Goal: Information Seeking & Learning: Check status

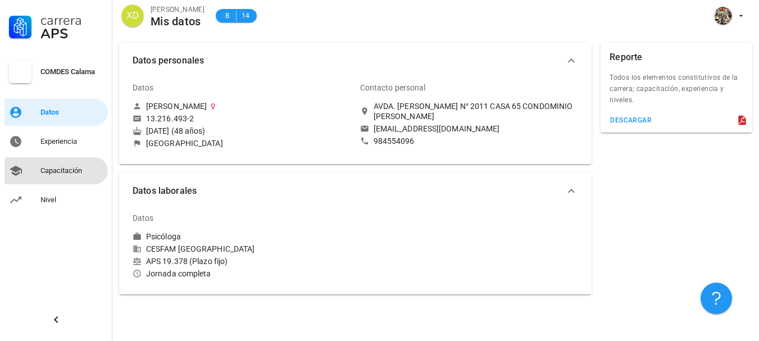
click at [58, 174] on div "Capacitación" at bounding box center [71, 170] width 63 height 9
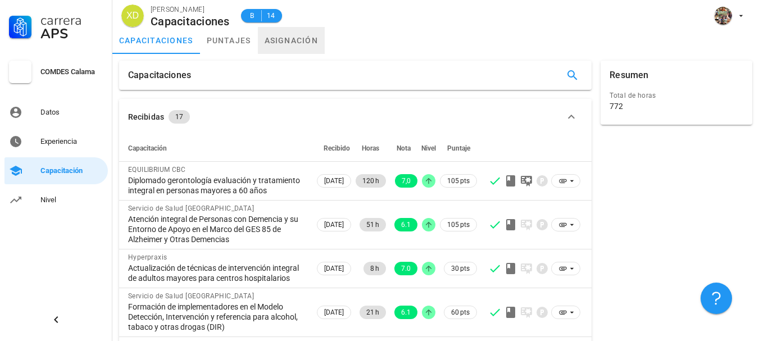
click at [281, 43] on link "asignación" at bounding box center [291, 40] width 67 height 27
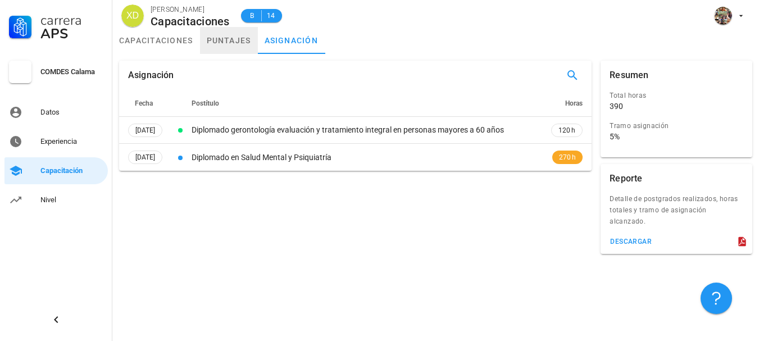
click at [236, 40] on link "puntajes" at bounding box center [229, 40] width 58 height 27
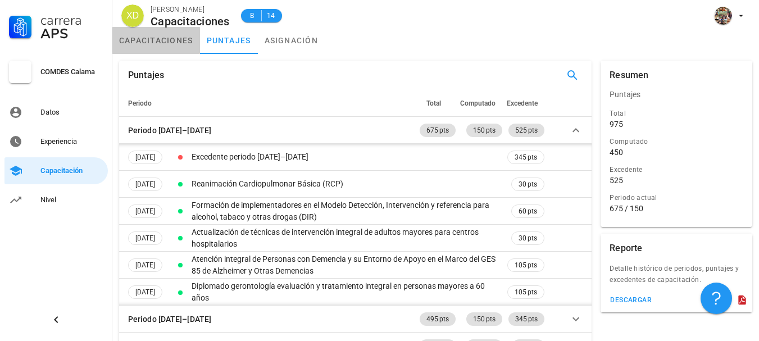
click at [170, 43] on link "capacitaciones" at bounding box center [156, 40] width 88 height 27
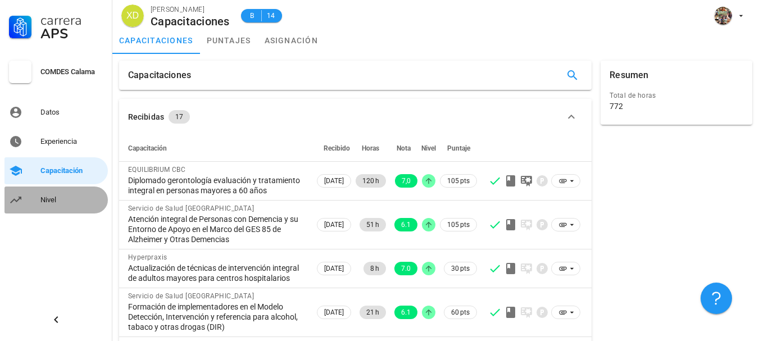
click at [40, 201] on link "Nivel" at bounding box center [55, 200] width 103 height 27
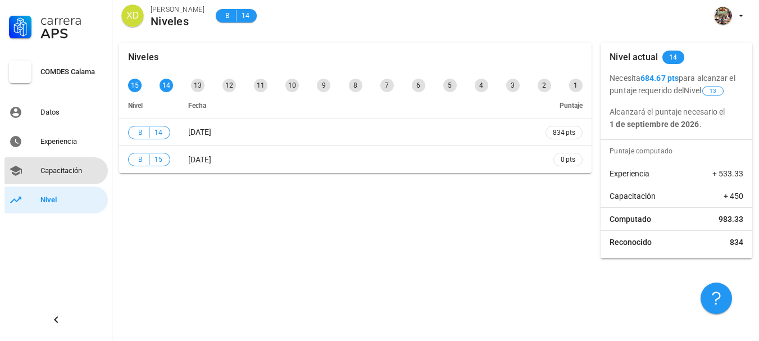
click at [49, 172] on div "Capacitación" at bounding box center [71, 170] width 63 height 9
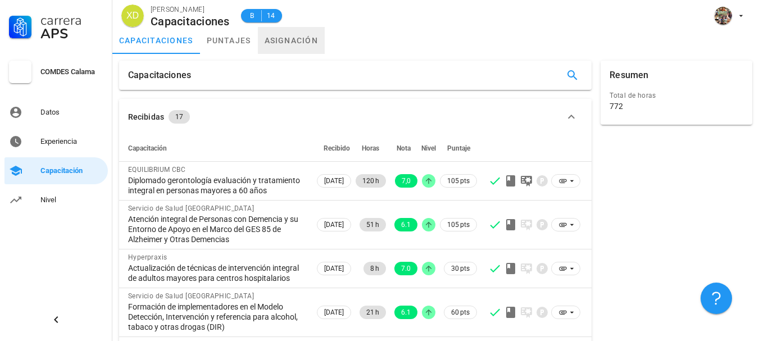
click at [284, 39] on link "asignación" at bounding box center [291, 40] width 67 height 27
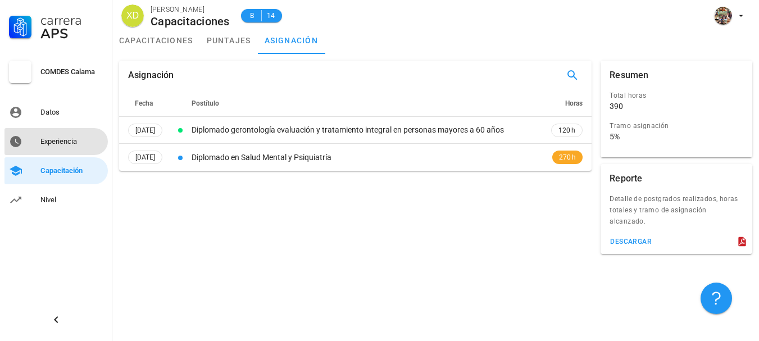
click at [60, 143] on div "Experiencia" at bounding box center [71, 141] width 63 height 9
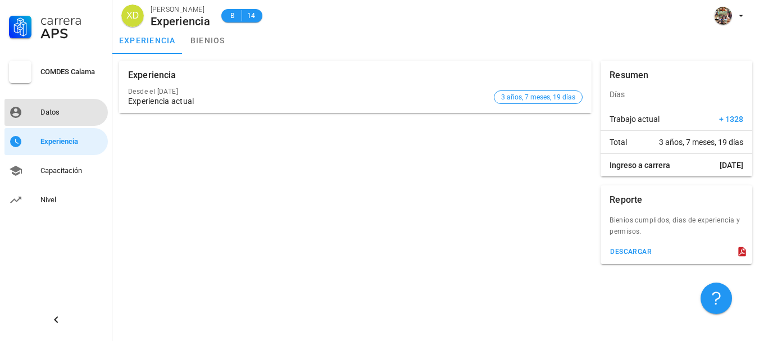
click at [55, 114] on div "Datos" at bounding box center [71, 112] width 63 height 9
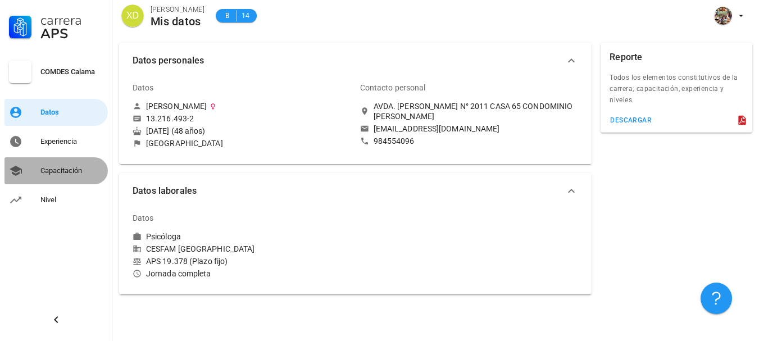
click at [51, 171] on div "Capacitación" at bounding box center [71, 170] width 63 height 9
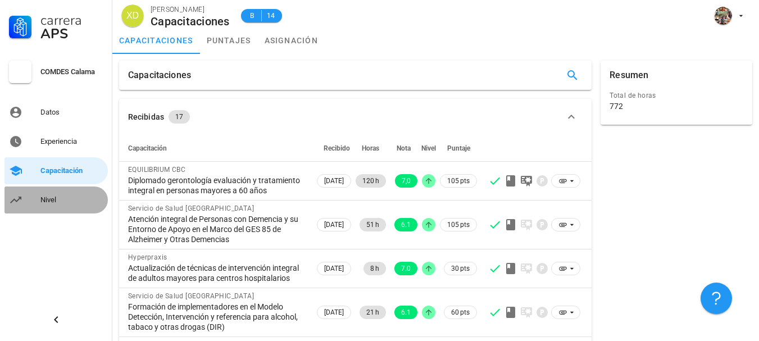
click at [54, 199] on div "Nivel" at bounding box center [71, 200] width 63 height 9
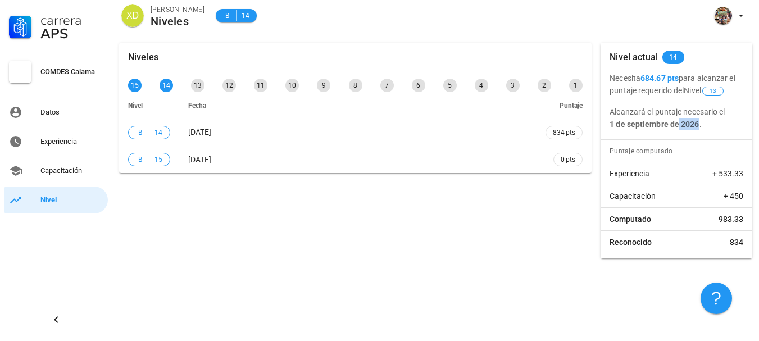
drag, startPoint x: 697, startPoint y: 125, endPoint x: 677, endPoint y: 121, distance: 20.5
click at [677, 121] on b "1 de septiembre de 2026" at bounding box center [654, 124] width 89 height 9
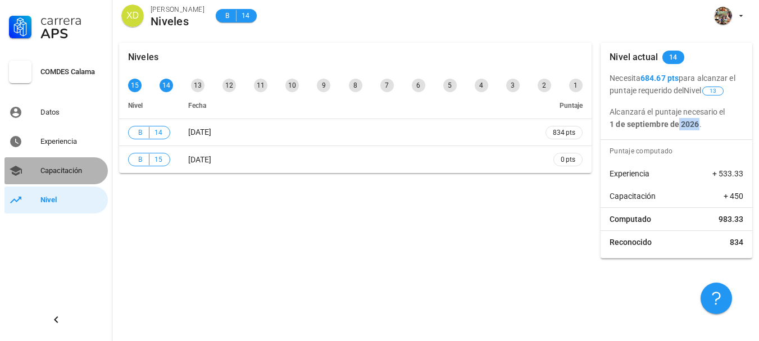
click at [46, 174] on div "Capacitación" at bounding box center [71, 170] width 63 height 9
